Goal: Information Seeking & Learning: Learn about a topic

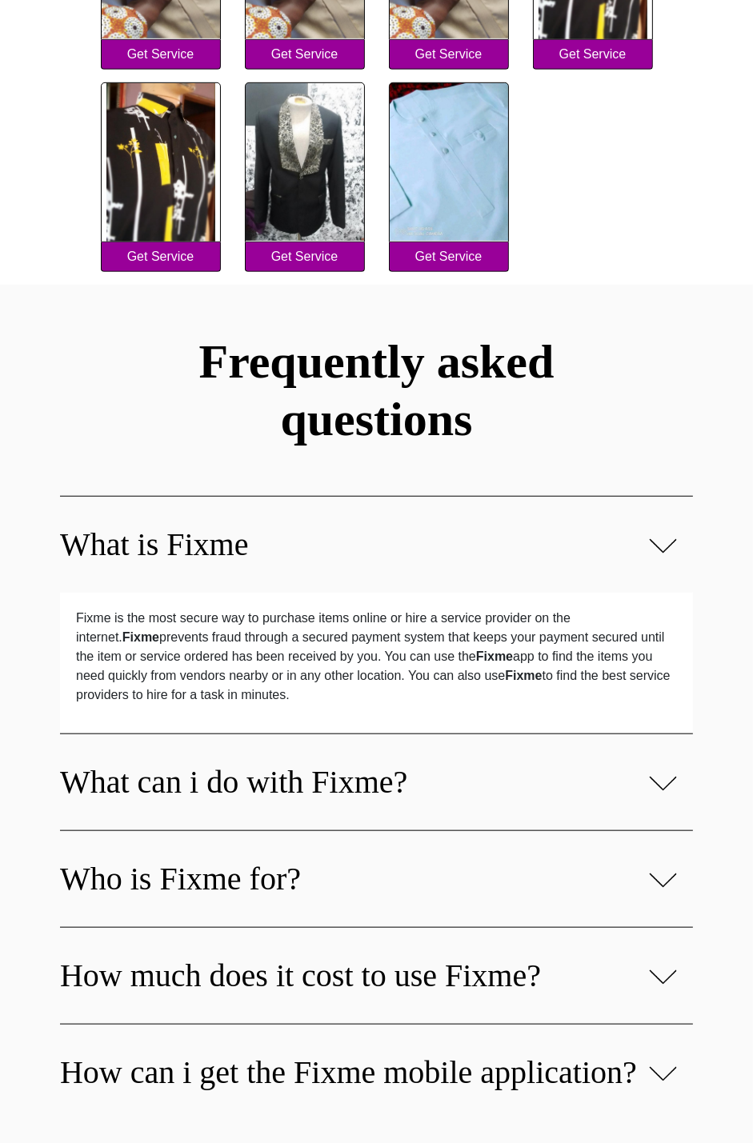
scroll to position [648, 0]
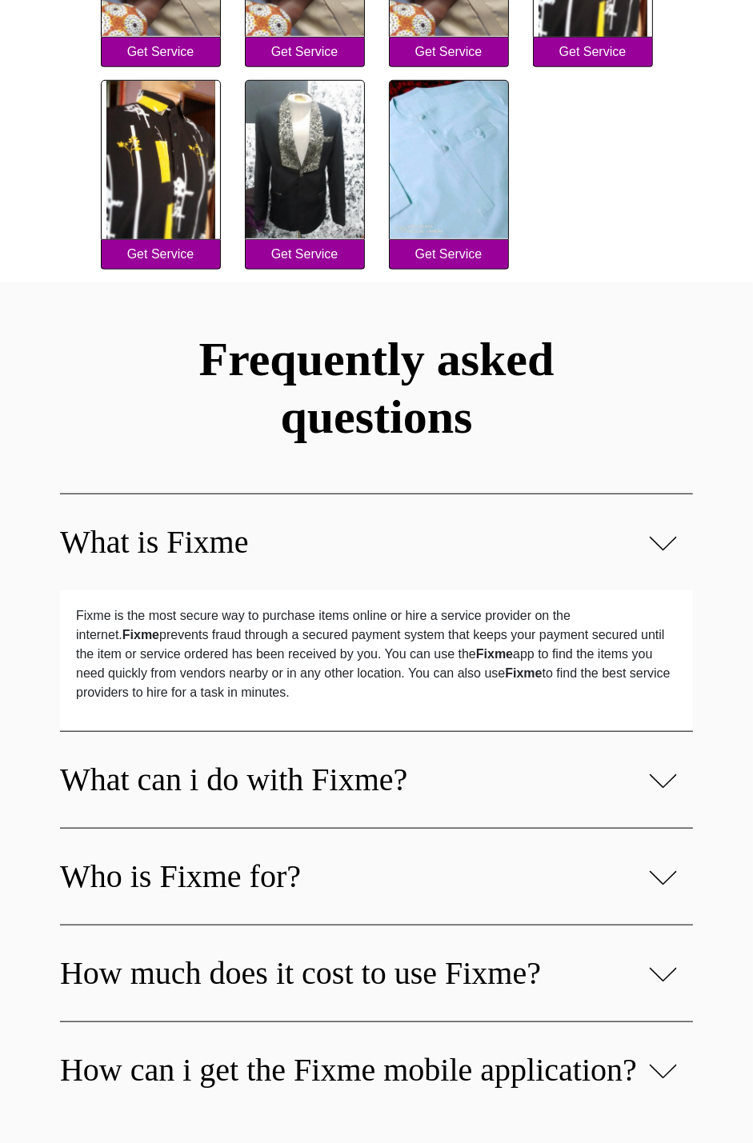
click at [650, 558] on div "What is Fixme" at bounding box center [376, 542] width 633 height 97
click at [654, 550] on img at bounding box center [663, 543] width 28 height 18
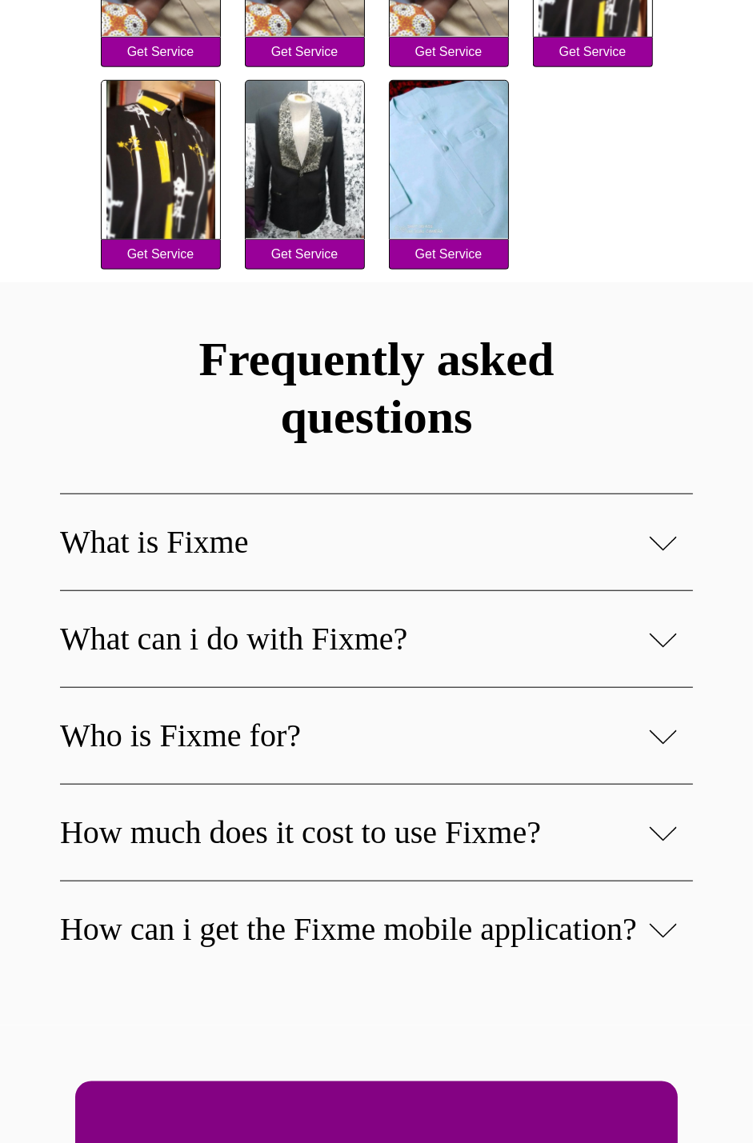
click at [653, 658] on div "What can i do with Fixme?" at bounding box center [376, 638] width 633 height 97
click at [672, 631] on img at bounding box center [663, 640] width 28 height 18
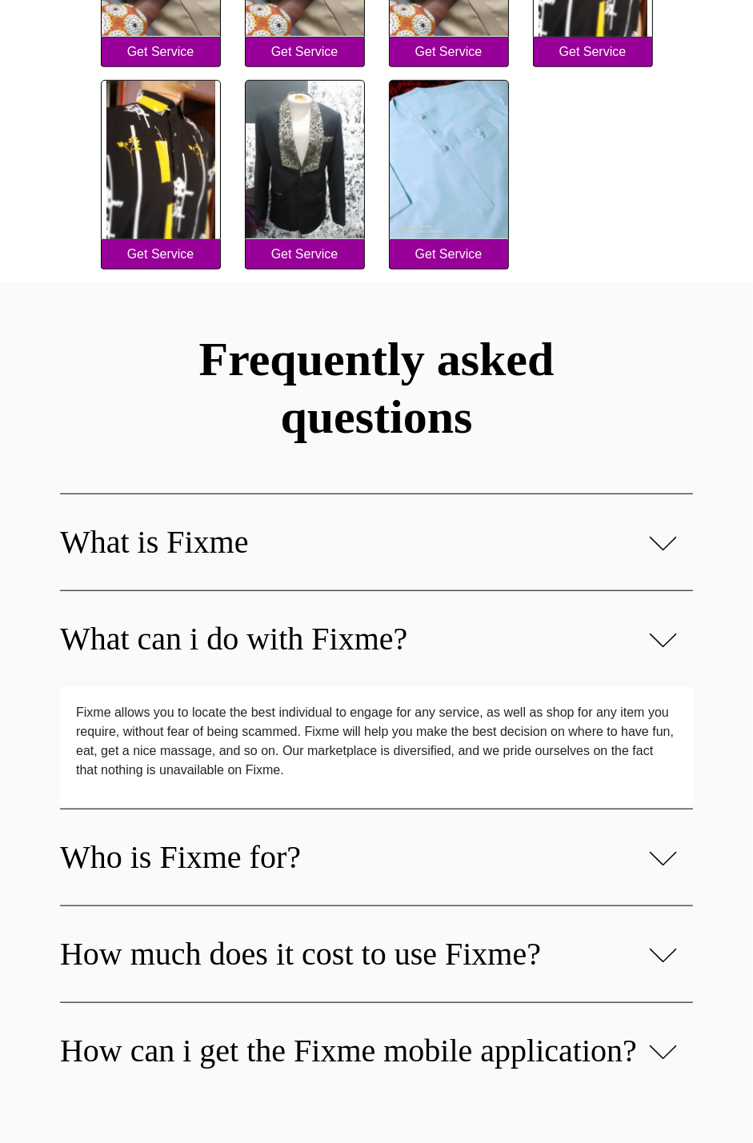
click at [666, 813] on div "Who is Fixme for?" at bounding box center [376, 857] width 633 height 97
click at [666, 862] on img at bounding box center [663, 859] width 28 height 18
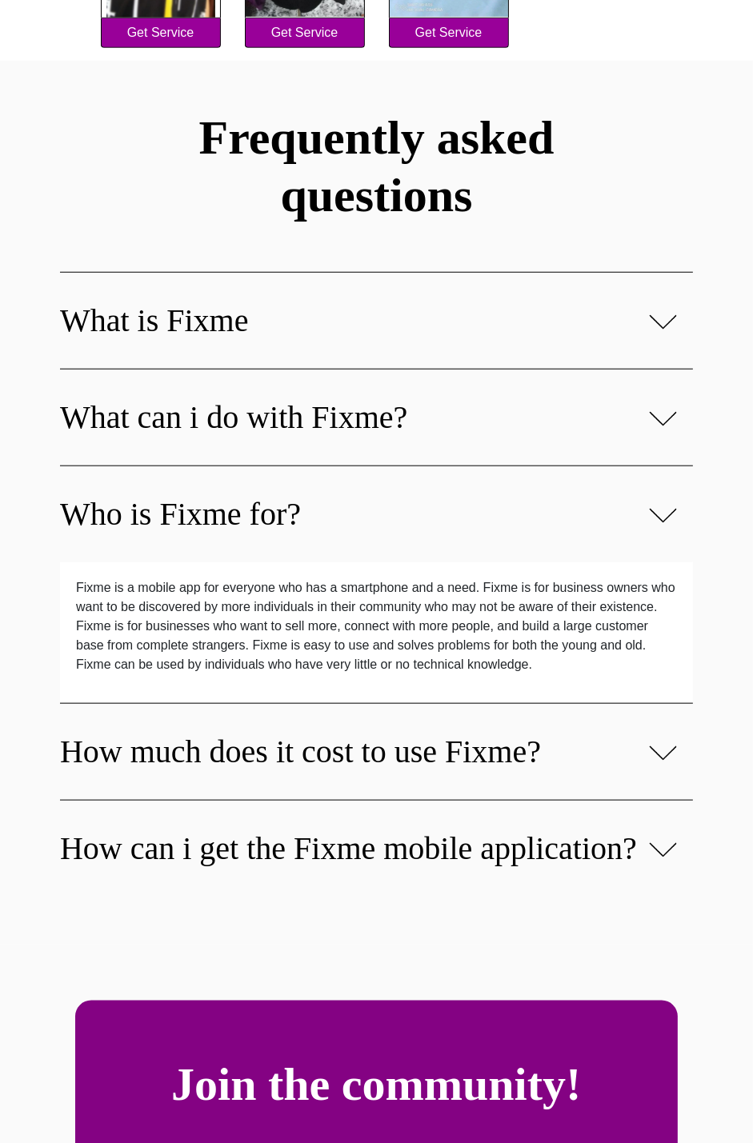
scroll to position [925, 0]
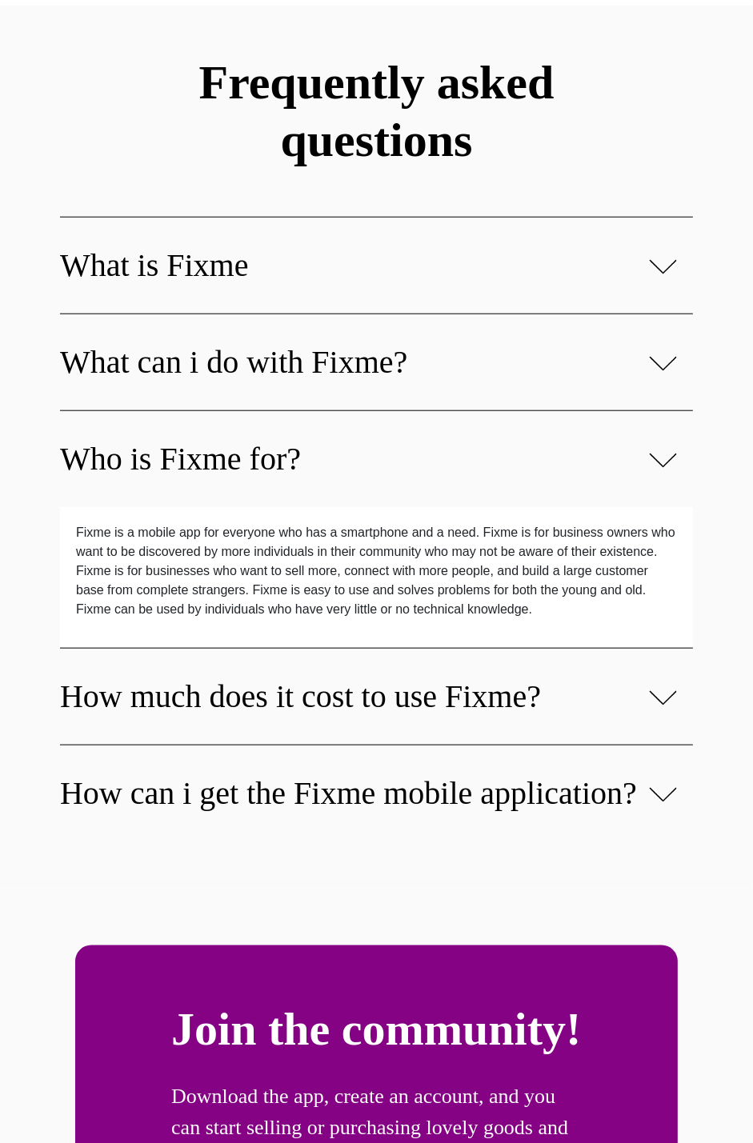
click at [660, 704] on img at bounding box center [663, 698] width 28 height 18
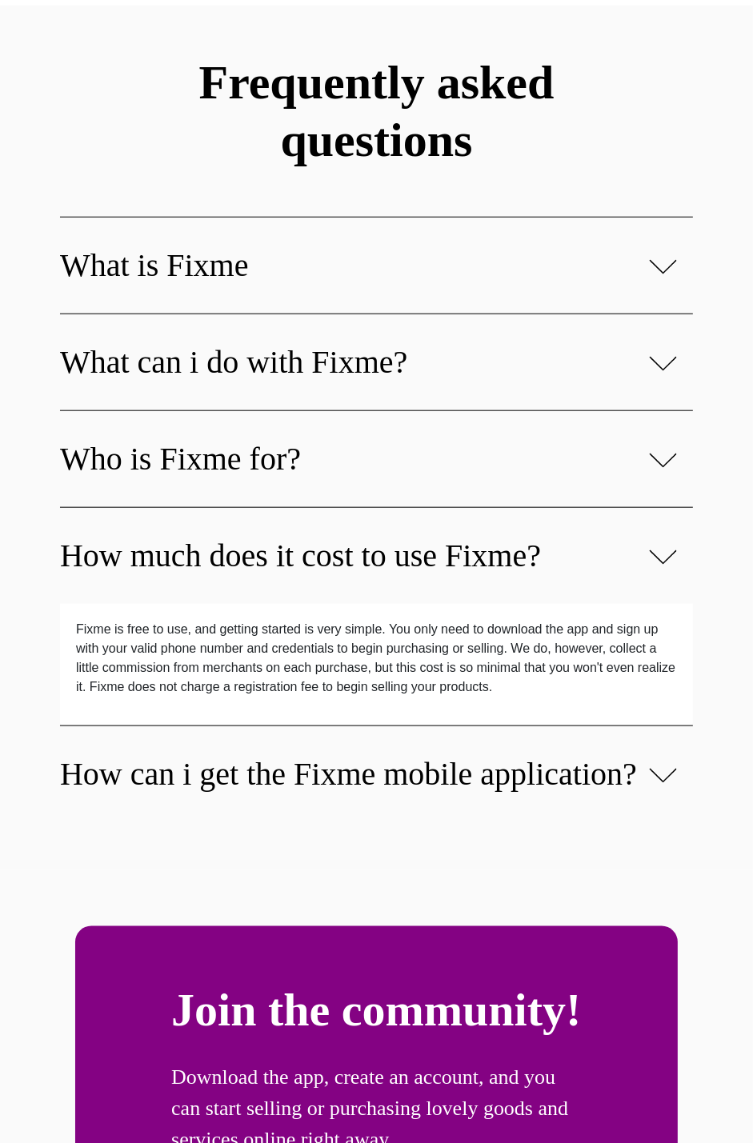
click at [658, 785] on img at bounding box center [663, 775] width 28 height 18
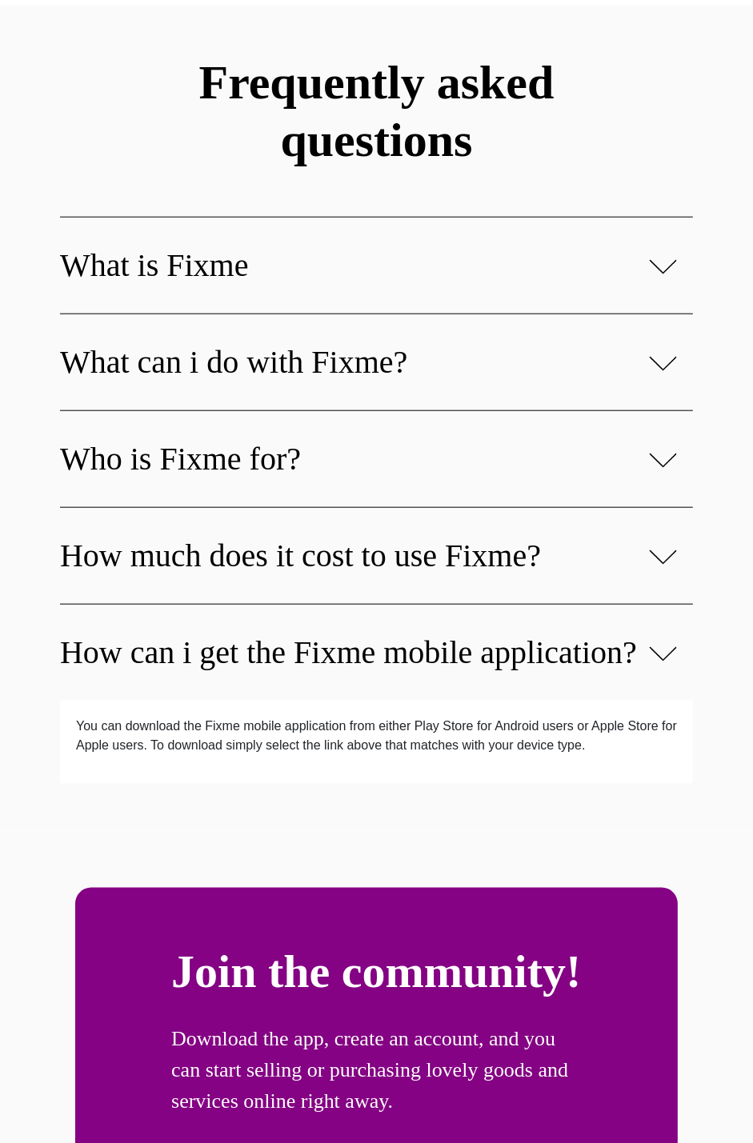
click at [677, 573] on div "How much does it cost to use Fixme?" at bounding box center [376, 555] width 633 height 97
click at [665, 465] on img at bounding box center [663, 460] width 28 height 18
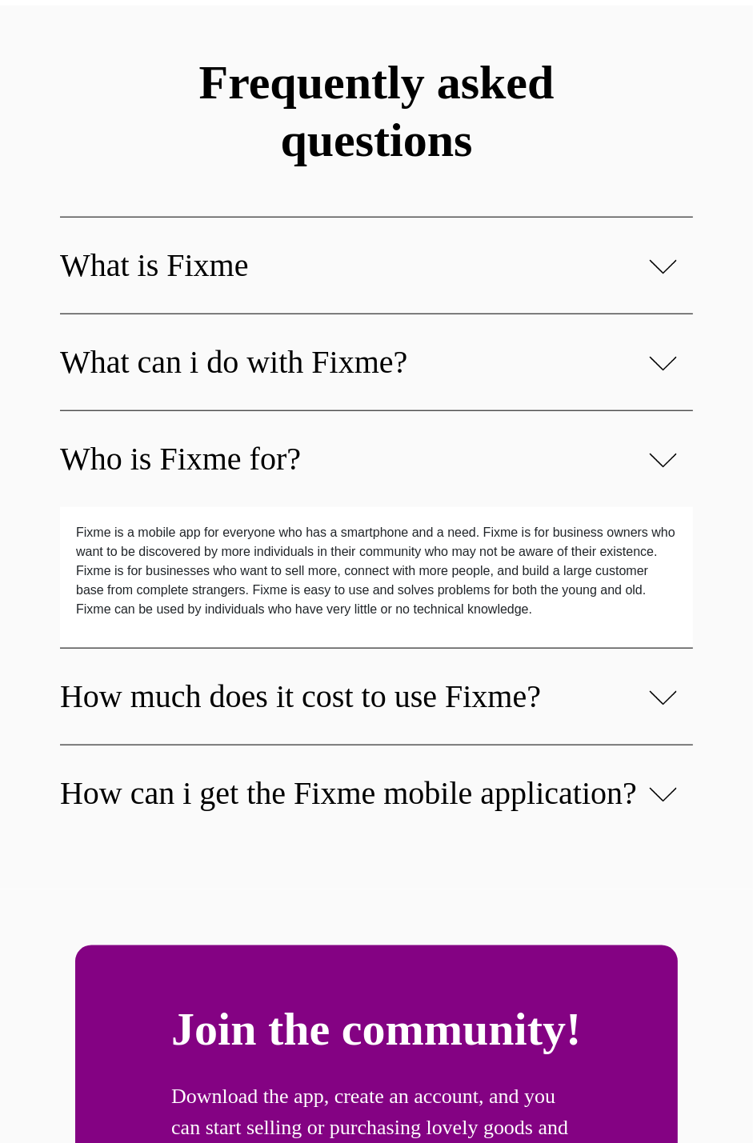
click at [669, 696] on img at bounding box center [663, 698] width 28 height 18
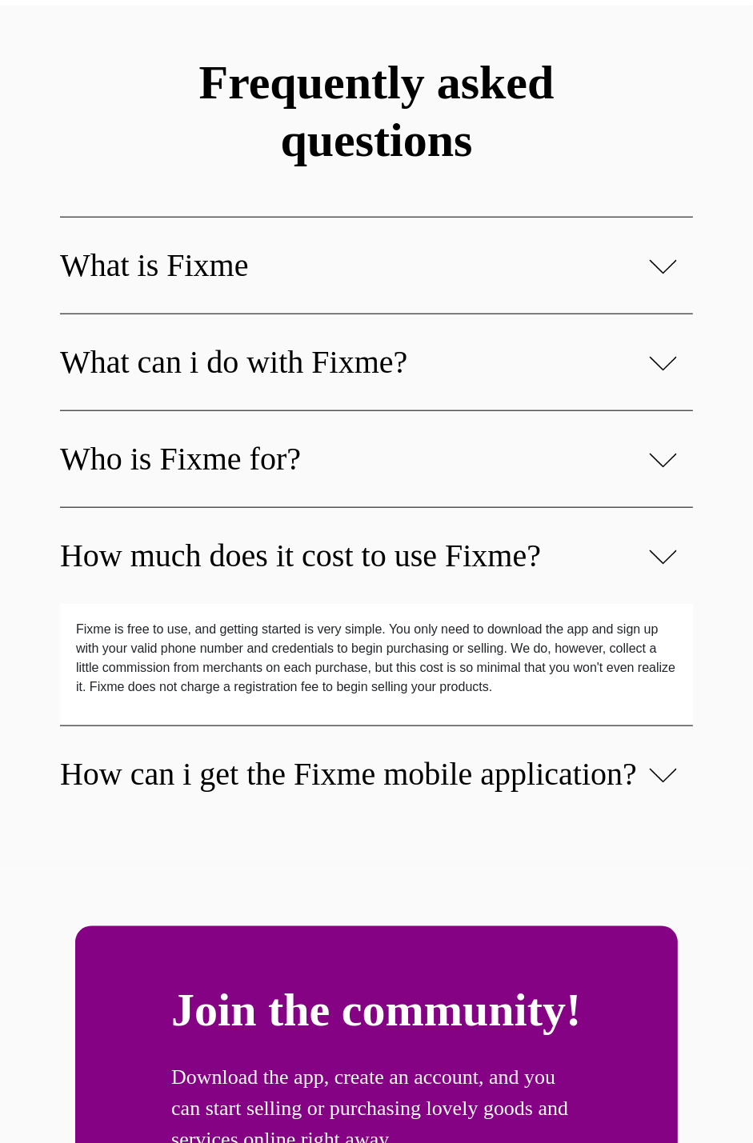
click at [655, 363] on img at bounding box center [663, 363] width 28 height 18
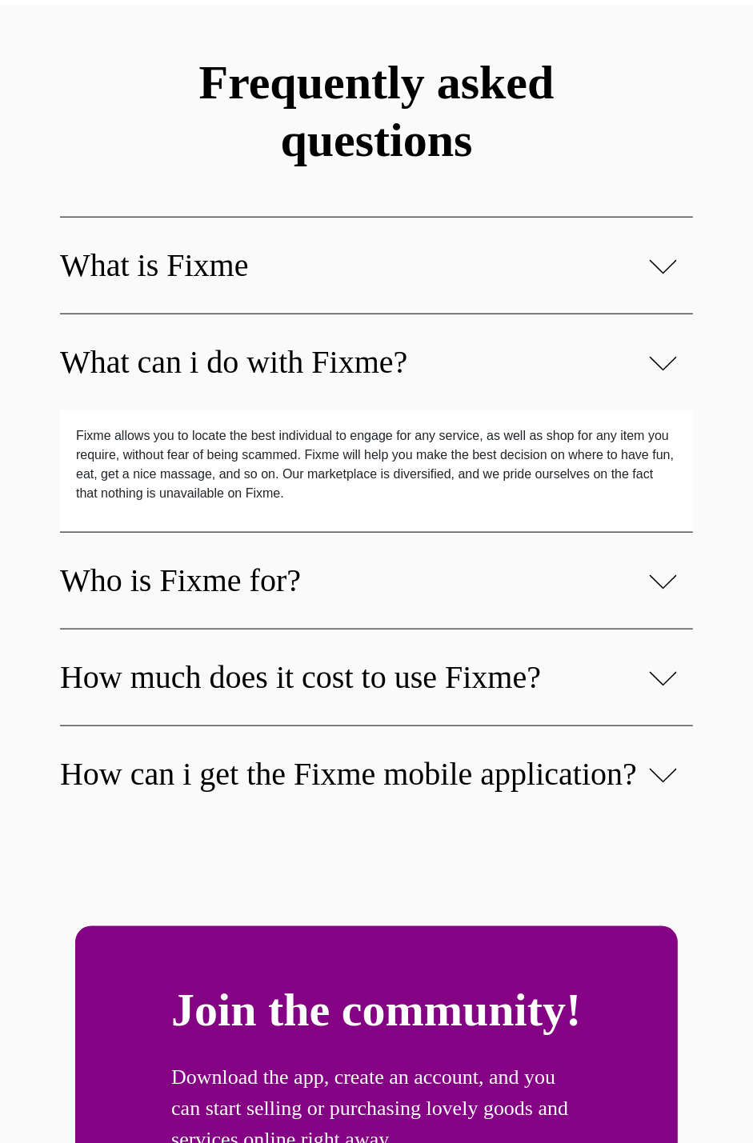
click at [665, 260] on img at bounding box center [663, 267] width 28 height 18
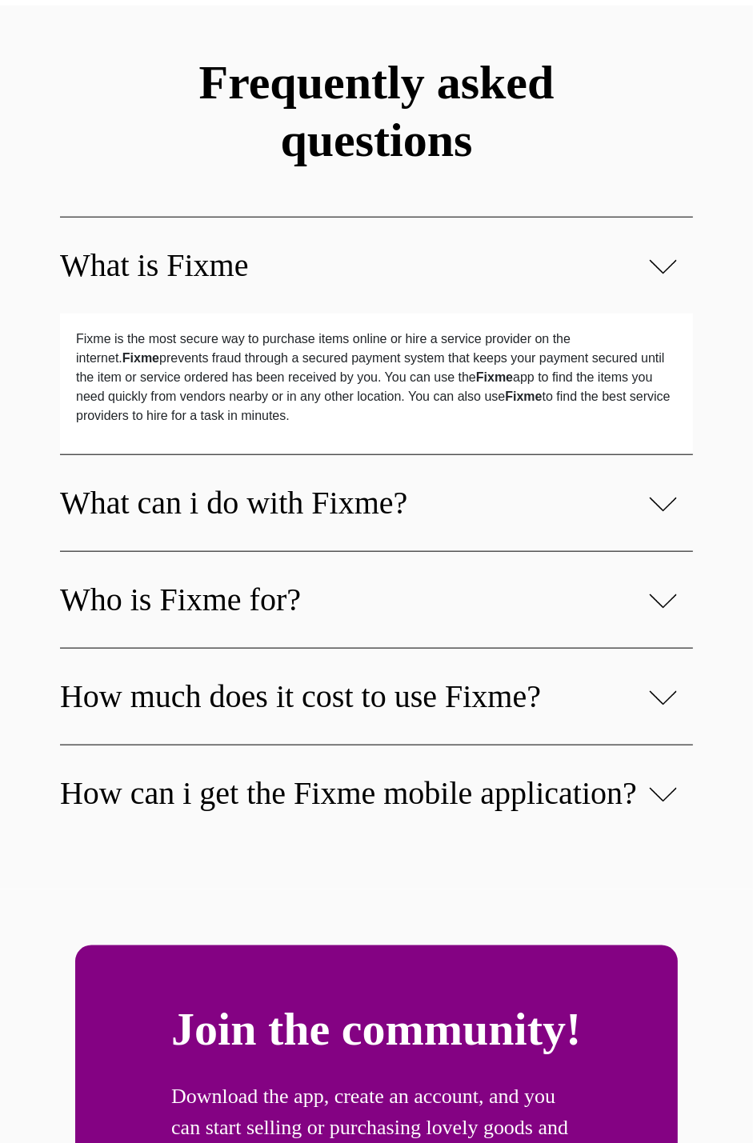
click at [652, 505] on img at bounding box center [663, 504] width 28 height 18
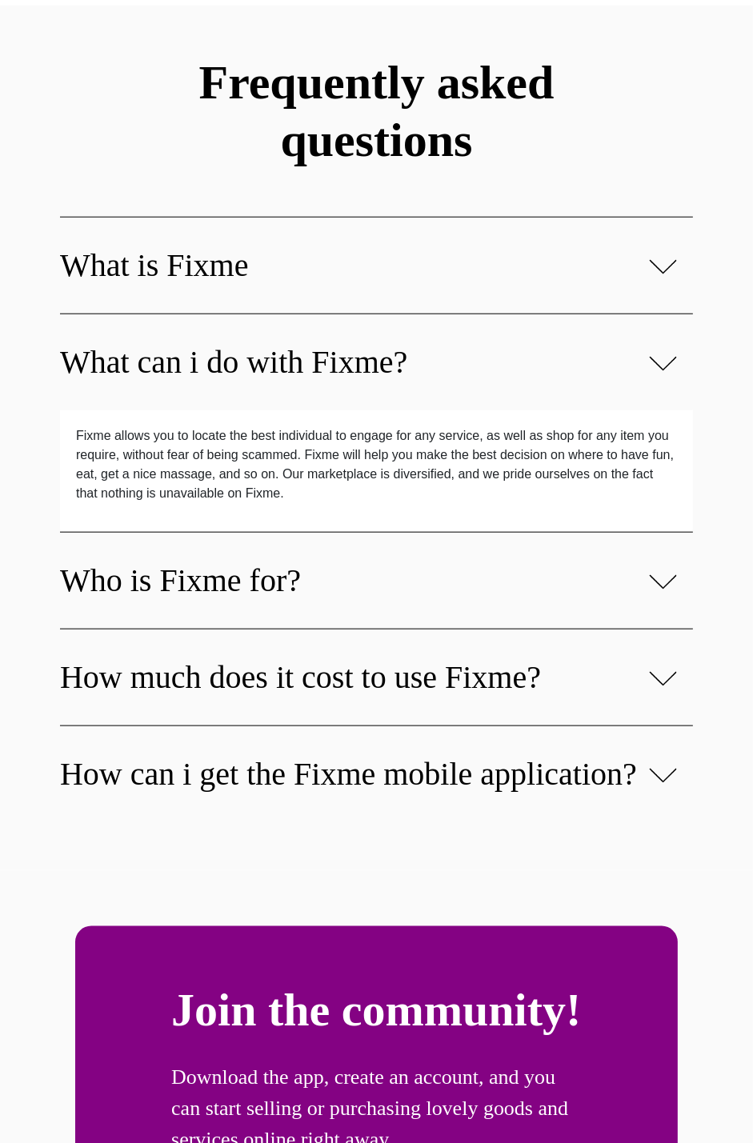
click at [655, 580] on img at bounding box center [663, 582] width 28 height 18
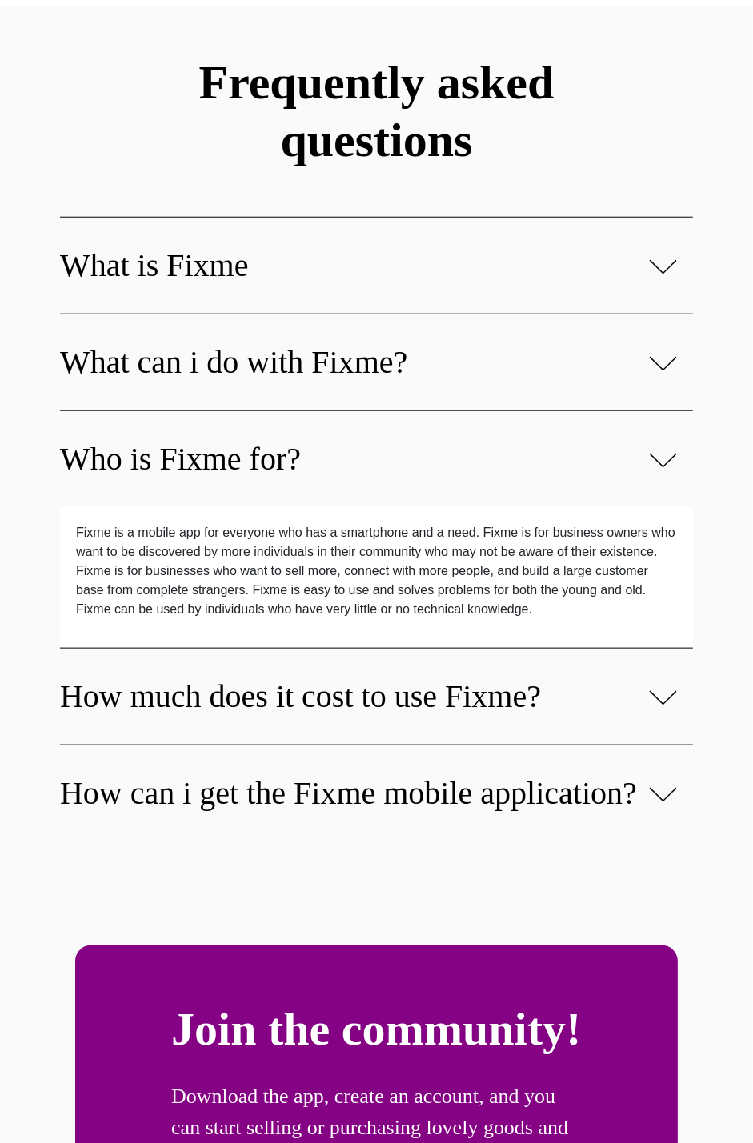
click at [666, 654] on div "How much does it cost to use Fixme?" at bounding box center [376, 696] width 633 height 97
click at [657, 703] on img at bounding box center [663, 698] width 28 height 18
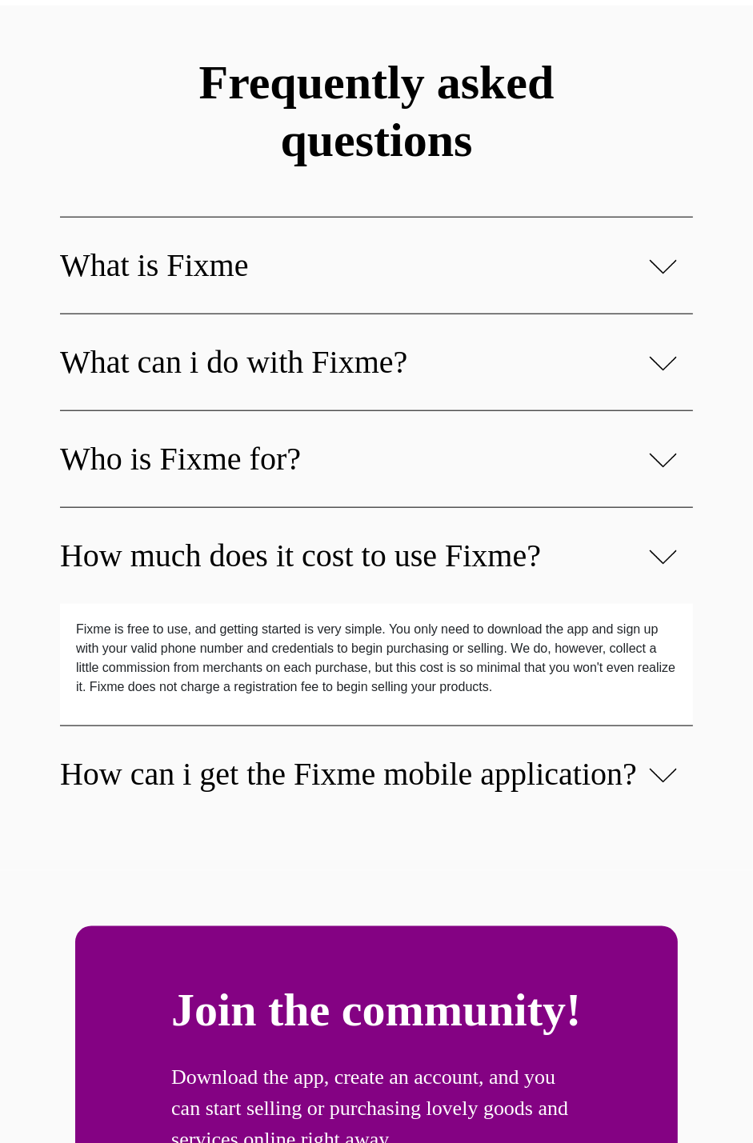
click at [665, 785] on img at bounding box center [663, 775] width 28 height 18
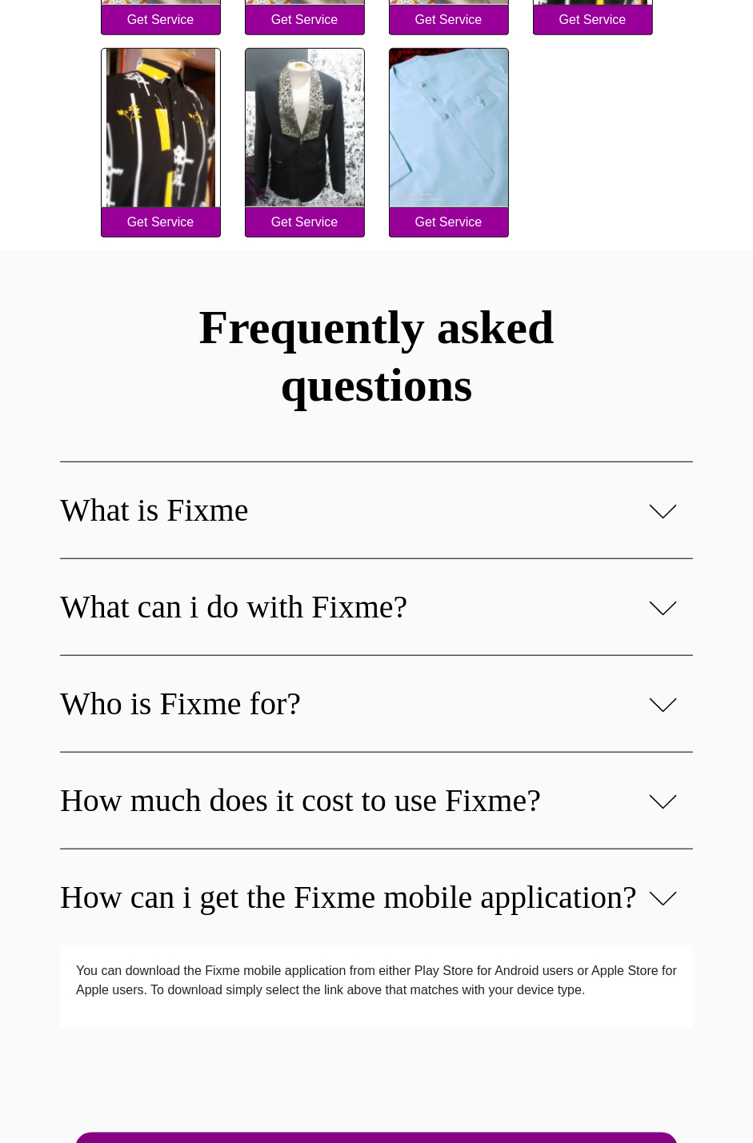
scroll to position [0, 0]
